Goal: Navigation & Orientation: Find specific page/section

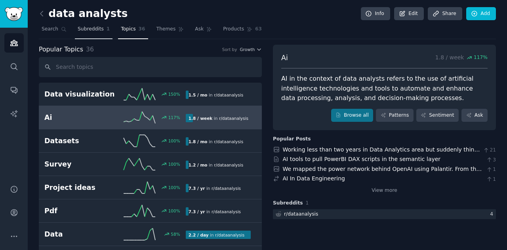
click at [94, 28] on span "Subreddits" at bounding box center [91, 29] width 26 height 7
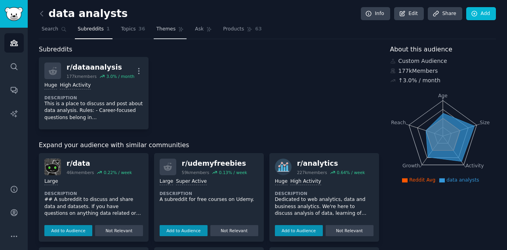
click at [156, 28] on span "Themes" at bounding box center [165, 29] width 19 height 7
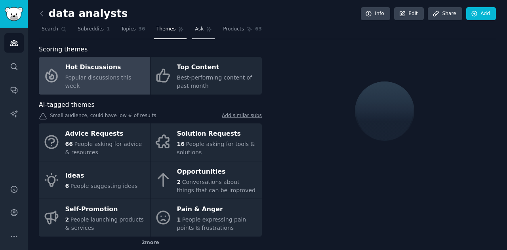
click at [195, 28] on span "Ask" at bounding box center [199, 29] width 9 height 7
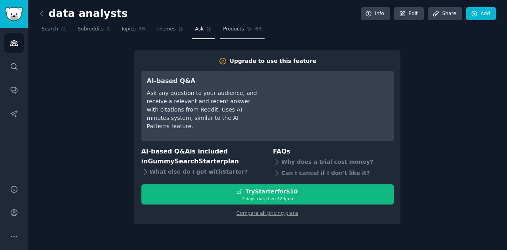
click at [225, 28] on span "Products" at bounding box center [233, 29] width 21 height 7
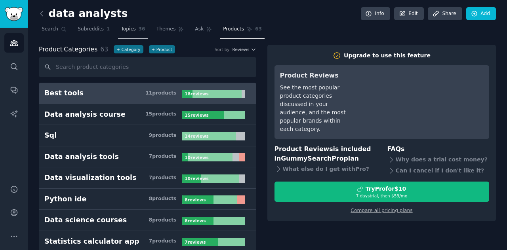
drag, startPoint x: 159, startPoint y: 29, endPoint x: 139, endPoint y: 29, distance: 20.6
click at [159, 29] on span "Themes" at bounding box center [165, 29] width 19 height 7
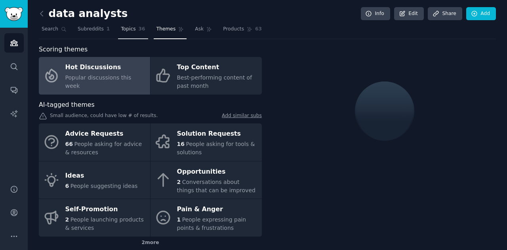
click at [125, 29] on span "Topics" at bounding box center [128, 29] width 15 height 7
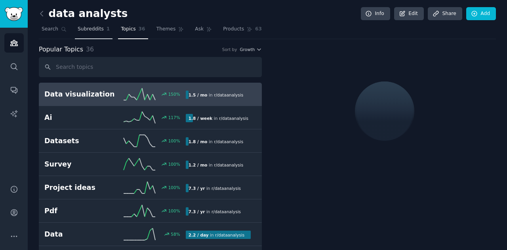
click at [87, 30] on span "Subreddits" at bounding box center [91, 29] width 26 height 7
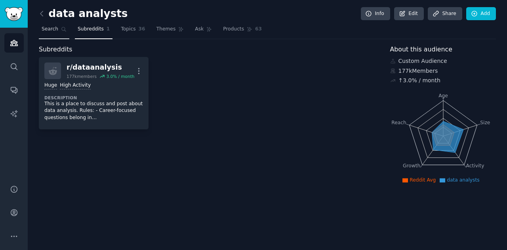
click at [57, 29] on link "Search" at bounding box center [54, 31] width 30 height 16
